Goal: Task Accomplishment & Management: Use online tool/utility

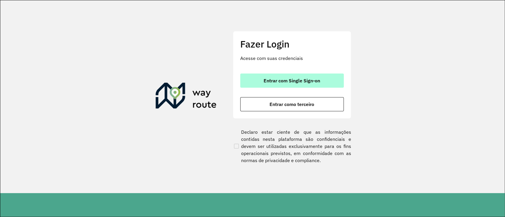
click at [310, 79] on span "Entrar com Single Sign-on" at bounding box center [292, 80] width 56 height 5
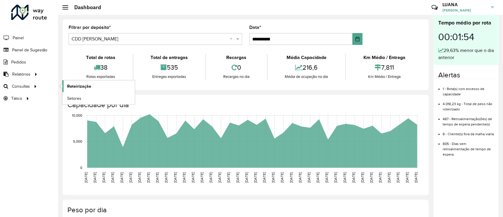
click at [80, 84] on span "Roteirização" at bounding box center [79, 86] width 24 height 6
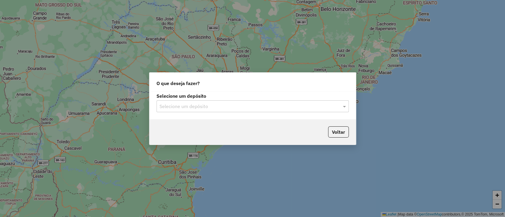
click at [225, 104] on input "text" at bounding box center [246, 106] width 174 height 7
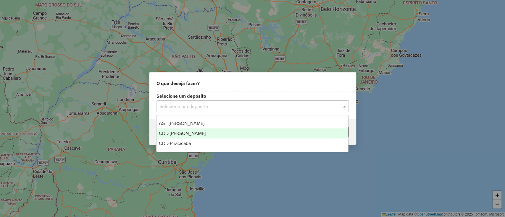
click at [201, 133] on div "CDD [PERSON_NAME]" at bounding box center [252, 134] width 192 height 10
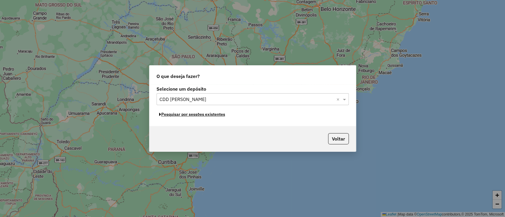
click at [189, 117] on button "Pesquisar por sessões existentes" at bounding box center [191, 114] width 71 height 9
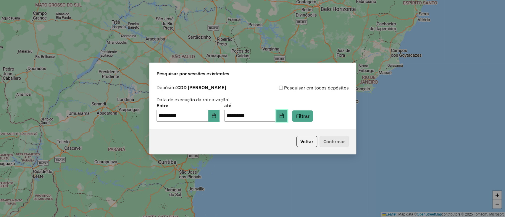
click at [286, 116] on button "Choose Date" at bounding box center [281, 116] width 11 height 12
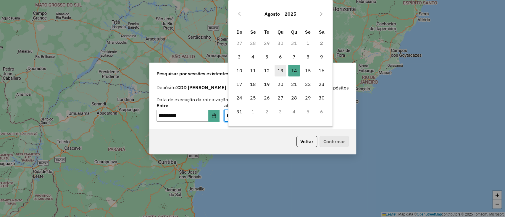
click at [284, 73] on span "13" at bounding box center [280, 71] width 12 height 12
type input "**********"
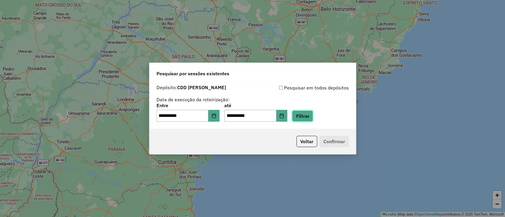
click at [306, 117] on button "Filtrar" at bounding box center [302, 116] width 21 height 11
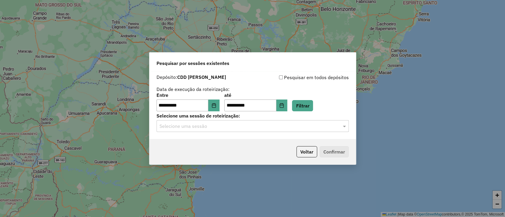
click at [266, 129] on input "text" at bounding box center [246, 126] width 174 height 7
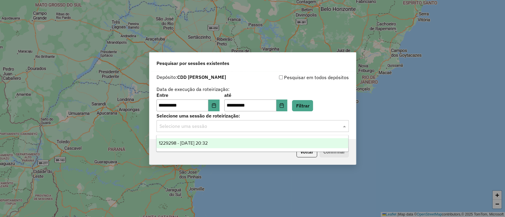
click at [253, 144] on div "1229298 - 13/08/2025 20:32" at bounding box center [252, 143] width 192 height 10
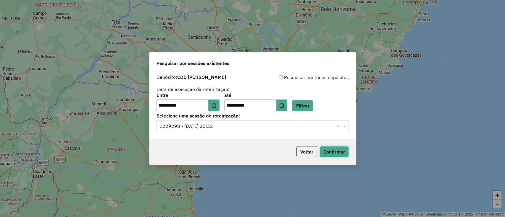
click at [335, 151] on button "Confirmar" at bounding box center [333, 151] width 29 height 11
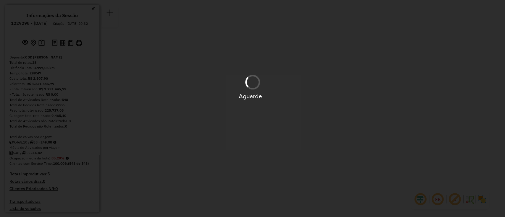
click at [421, 201] on div "Aguarde..." at bounding box center [252, 108] width 505 height 217
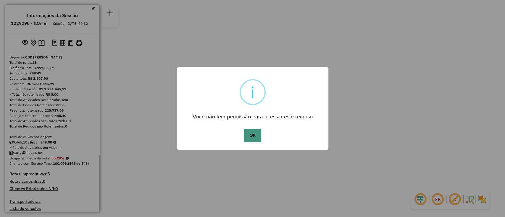
click at [255, 134] on button "OK" at bounding box center [252, 136] width 17 height 14
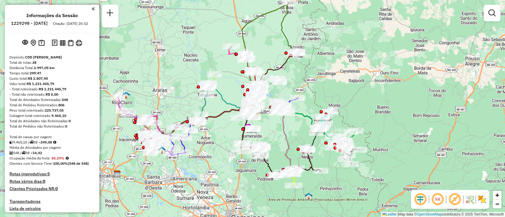
click at [419, 197] on em at bounding box center [420, 200] width 14 height 14
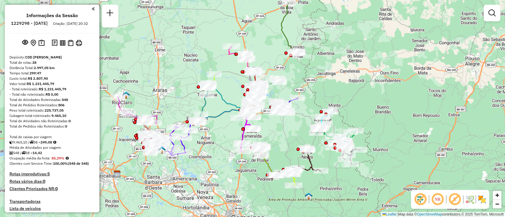
click at [456, 198] on em at bounding box center [454, 200] width 14 height 14
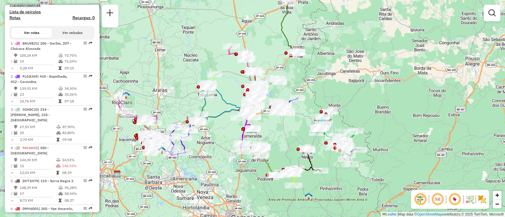
scroll to position [237, 0]
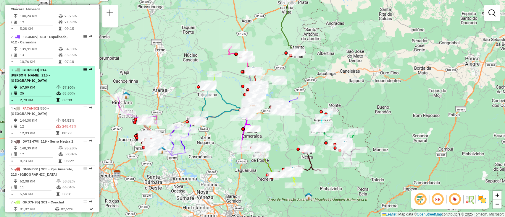
click at [46, 82] on span "| 214 - Mogi Guaçu, 215 - Mogi Guaçu Rural" at bounding box center [30, 75] width 39 height 15
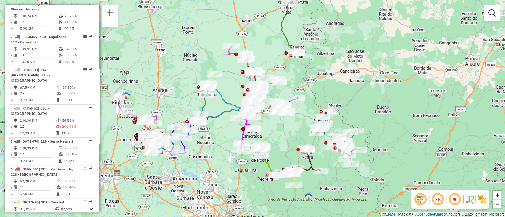
select select "**********"
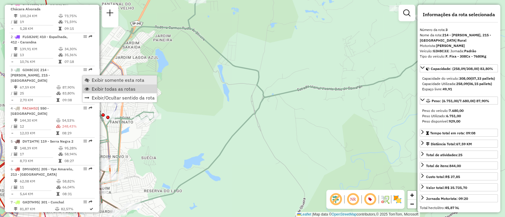
click at [122, 80] on span "Exibir somente esta rota" at bounding box center [118, 80] width 53 height 5
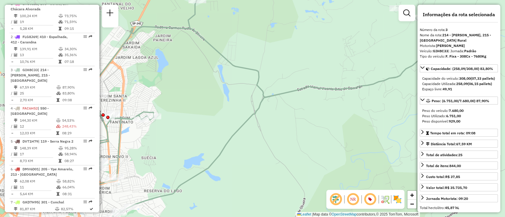
drag, startPoint x: 324, startPoint y: 151, endPoint x: 293, endPoint y: 152, distance: 31.1
click at [293, 152] on div "Janela de atendimento Grade de atendimento Capacidade Transportadoras Veículos …" at bounding box center [252, 108] width 505 height 217
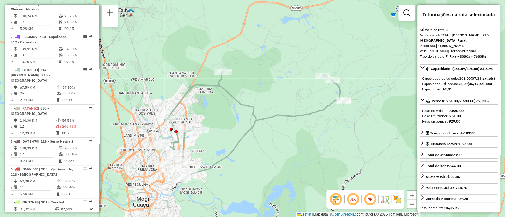
drag, startPoint x: 282, startPoint y: 161, endPoint x: 289, endPoint y: 146, distance: 16.3
click at [274, 153] on div "Janela de atendimento Grade de atendimento Capacidade Transportadoras Veículos …" at bounding box center [252, 108] width 505 height 217
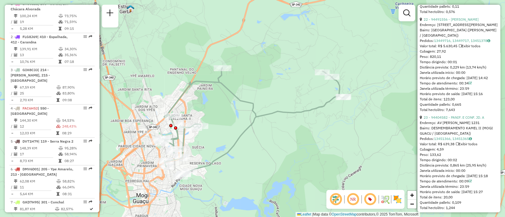
scroll to position [2366, 0]
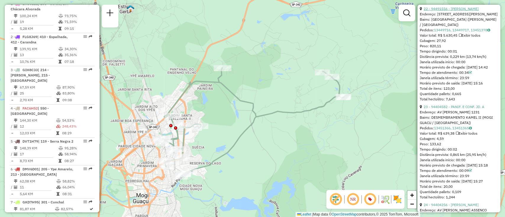
click at [454, 11] on link "22 - 94491556 - DANIELE DOS SANTOS B" at bounding box center [451, 9] width 55 height 4
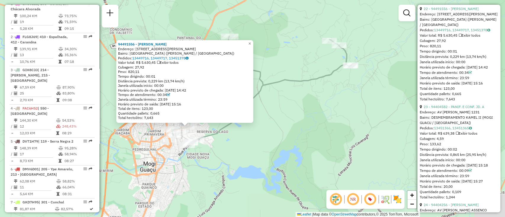
drag, startPoint x: 305, startPoint y: 161, endPoint x: 240, endPoint y: 180, distance: 67.5
click at [240, 180] on div "94491556 - DANIELE DOS SANTOS B Endereço: AV Emília Marchi Martini 2107 Bairro:…" at bounding box center [252, 108] width 505 height 217
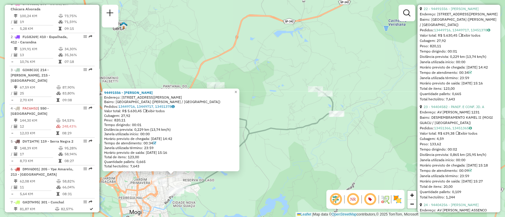
drag, startPoint x: 274, startPoint y: 150, endPoint x: 263, endPoint y: 198, distance: 48.7
click at [263, 198] on div "94491556 - DANIELE DOS SANTOS B Endereço: AV Emília Marchi Martini 2107 Bairro:…" at bounding box center [252, 108] width 505 height 217
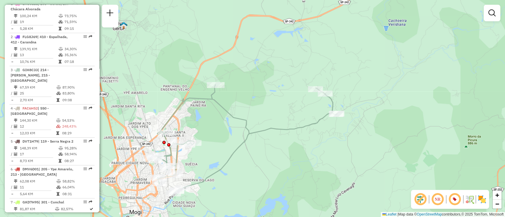
click at [293, 128] on icon at bounding box center [243, 139] width 187 height 109
select select "**********"
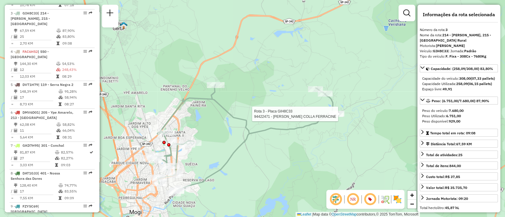
scroll to position [303, 0]
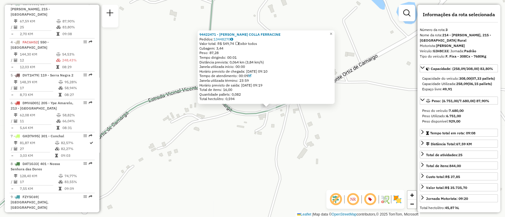
drag, startPoint x: 236, startPoint y: 165, endPoint x: 252, endPoint y: 164, distance: 15.7
click at [252, 164] on div "94422471 - ISRAEL LUCAS COLLA FERRACINE Pedidos: 13448270 Valor total: R$ 549,7…" at bounding box center [252, 108] width 505 height 217
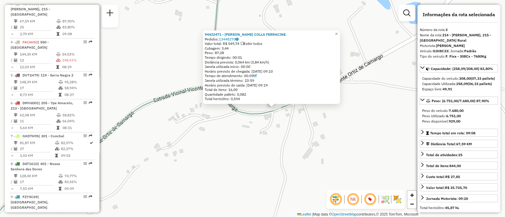
drag, startPoint x: 258, startPoint y: 164, endPoint x: 263, endPoint y: 164, distance: 5.3
click at [263, 164] on div "94422471 - ISRAEL LUCAS COLLA FERRACINE Pedidos: 13448270 Valor total: R$ 549,7…" at bounding box center [252, 108] width 505 height 217
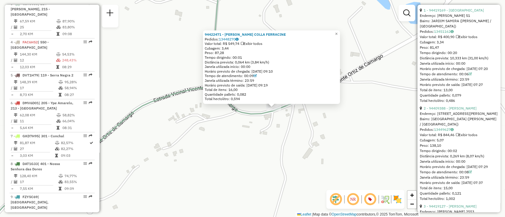
scroll to position [237, 0]
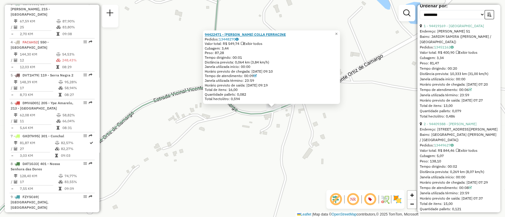
click at [247, 34] on strong "94422471 - ISRAEL LUCAS COLLA FERRACINE" at bounding box center [245, 34] width 81 height 4
click at [227, 130] on div "94422471 - ISRAEL LUCAS COLLA FERRACINE Pedidos: 13448270 Valor total: R$ 549,7…" at bounding box center [252, 108] width 505 height 217
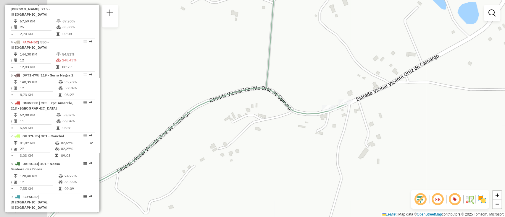
drag, startPoint x: 200, startPoint y: 129, endPoint x: 261, endPoint y: 129, distance: 60.6
click at [261, 129] on div "Janela de atendimento Grade de atendimento Capacidade Transportadoras Veículos …" at bounding box center [252, 108] width 505 height 217
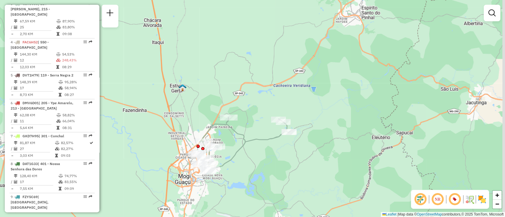
drag, startPoint x: 265, startPoint y: 130, endPoint x: 248, endPoint y: 128, distance: 17.3
click at [248, 128] on div "Janela de atendimento Grade de atendimento Capacidade Transportadoras Veículos …" at bounding box center [252, 108] width 505 height 217
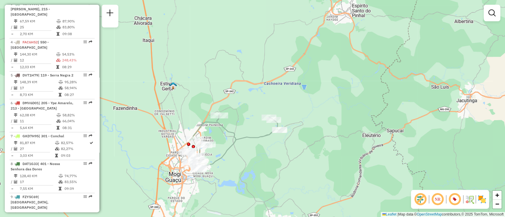
click at [251, 138] on icon at bounding box center [232, 143] width 93 height 54
select select "**********"
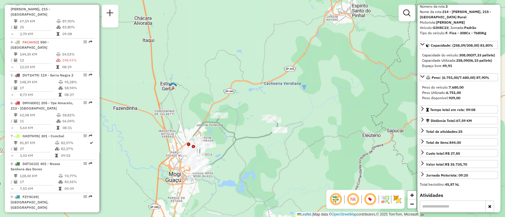
scroll to position [39, 0]
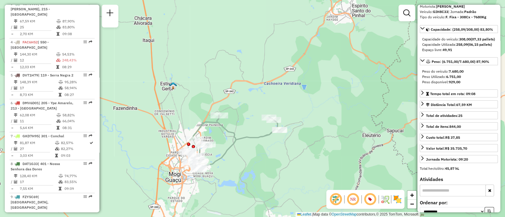
drag, startPoint x: 169, startPoint y: 94, endPoint x: 254, endPoint y: 70, distance: 88.0
click at [254, 70] on div "Janela de atendimento Grade de atendimento Capacidade Transportadoras Veículos …" at bounding box center [252, 108] width 505 height 217
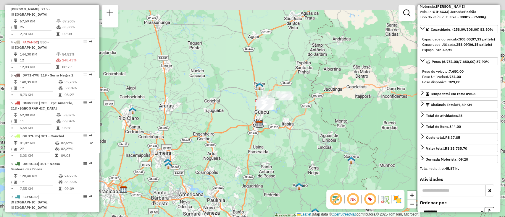
drag, startPoint x: 278, startPoint y: 146, endPoint x: 282, endPoint y: 164, distance: 18.5
click at [282, 164] on div "Janela de atendimento Grade de atendimento Capacidade Transportadoras Veículos …" at bounding box center [252, 108] width 505 height 217
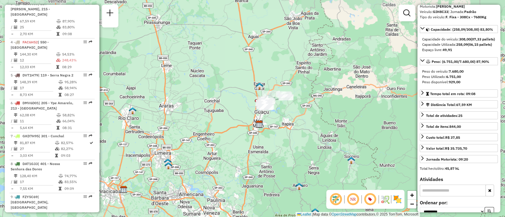
drag, startPoint x: 266, startPoint y: 167, endPoint x: 256, endPoint y: 186, distance: 21.4
click at [256, 186] on div "Janela de atendimento Grade de atendimento Capacidade Transportadoras Veículos …" at bounding box center [252, 108] width 505 height 217
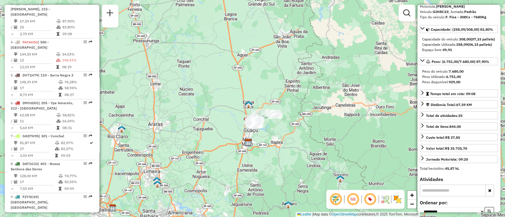
drag, startPoint x: 464, startPoint y: 40, endPoint x: 408, endPoint y: 45, distance: 56.7
click at [464, 40] on strong "308,00" at bounding box center [465, 39] width 12 height 4
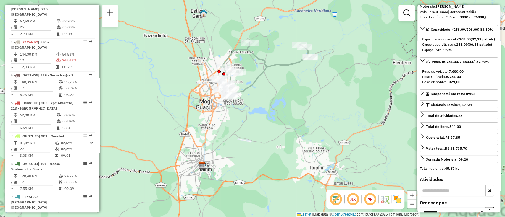
click at [279, 130] on div "Janela de atendimento Grade de atendimento Capacidade Transportadoras Veículos …" at bounding box center [252, 108] width 505 height 217
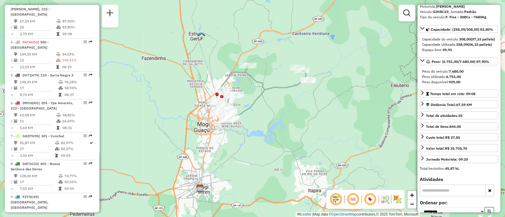
drag, startPoint x: 292, startPoint y: 101, endPoint x: 288, endPoint y: 131, distance: 31.0
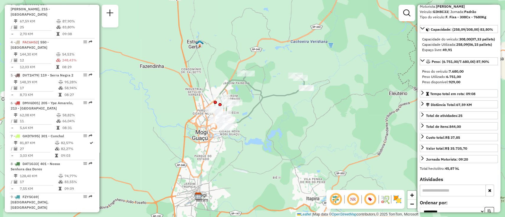
click at [261, 149] on div "Janela de atendimento Grade de atendimento Capacidade Transportadoras Veículos …" at bounding box center [252, 108] width 505 height 217
